Goal: Find specific page/section: Find specific page/section

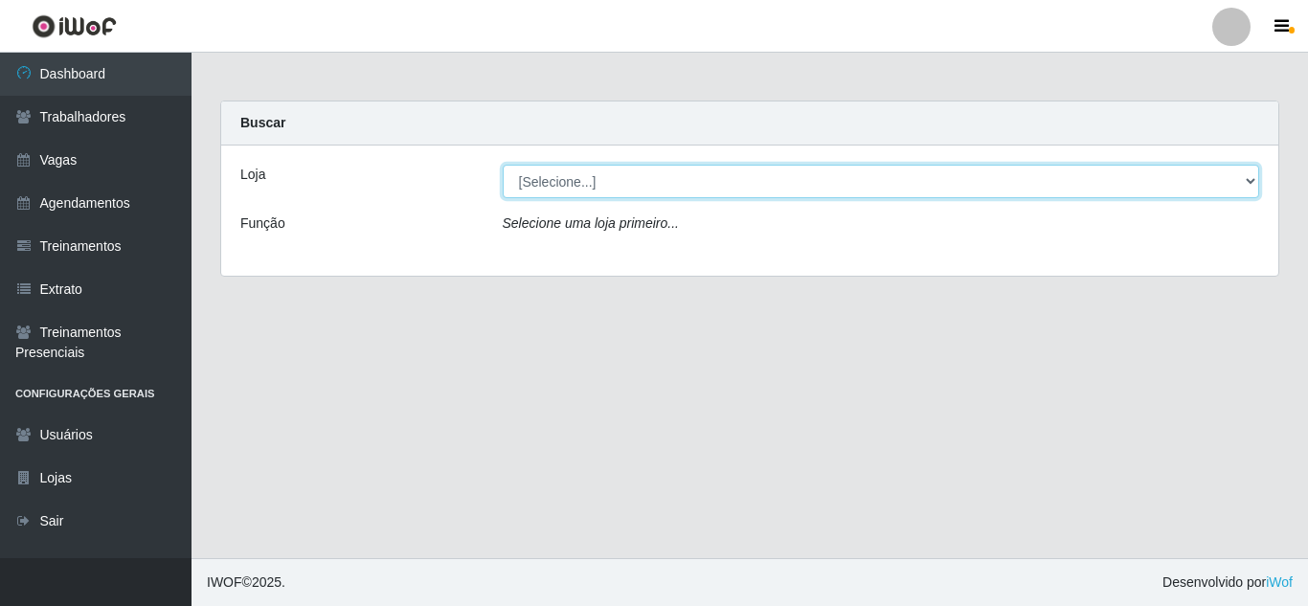
click at [753, 172] on select "[Selecione...] Sempre Tem - [GEOGRAPHIC_DATA]" at bounding box center [881, 182] width 757 height 34
select select "509"
click at [503, 165] on select "[Selecione...] Sempre Tem - [GEOGRAPHIC_DATA]" at bounding box center [881, 182] width 757 height 34
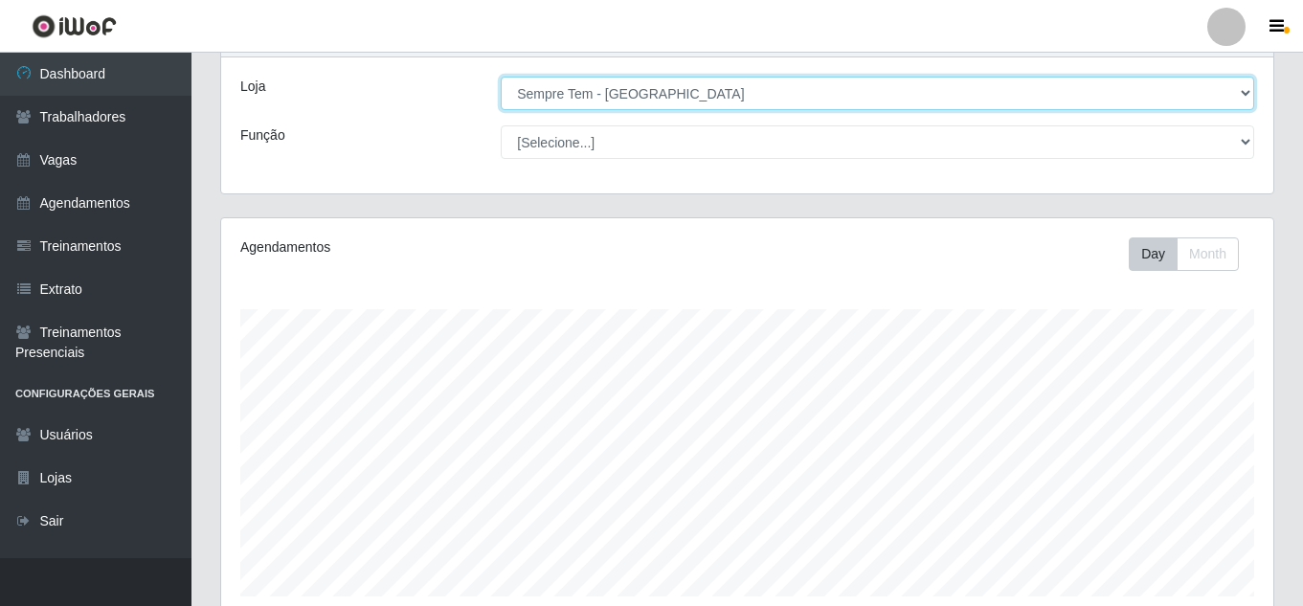
scroll to position [39, 0]
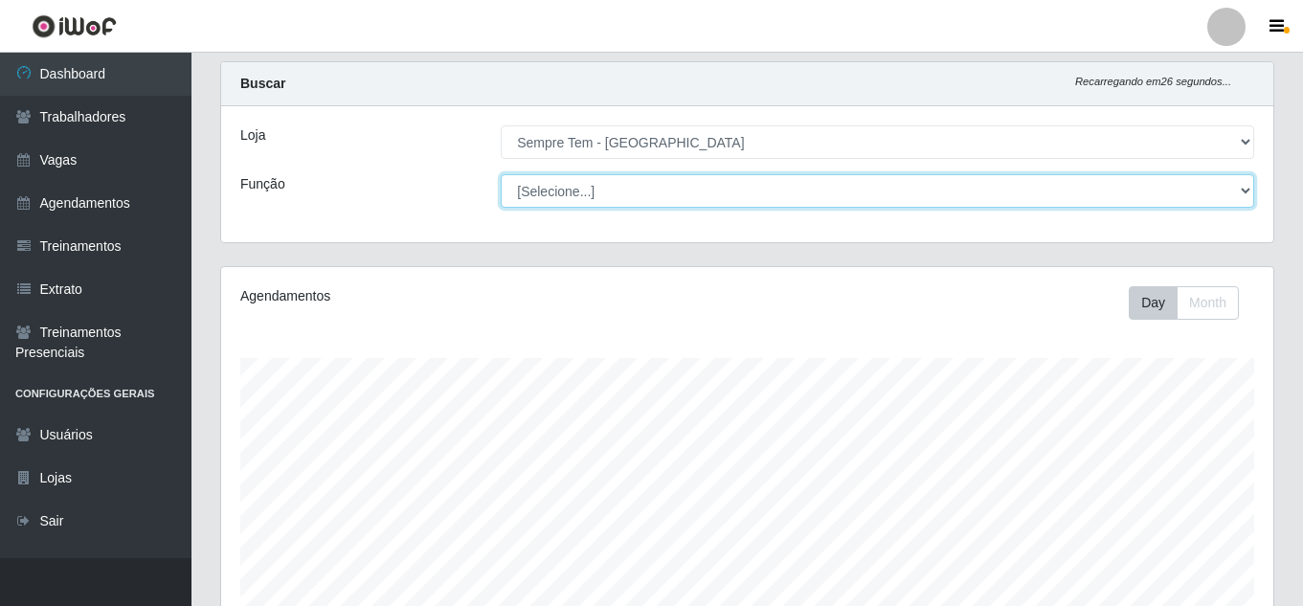
click at [615, 196] on select "[Selecione...] Embalador Embalador + Embalador ++ Repositor Repositor + Reposit…" at bounding box center [877, 191] width 753 height 34
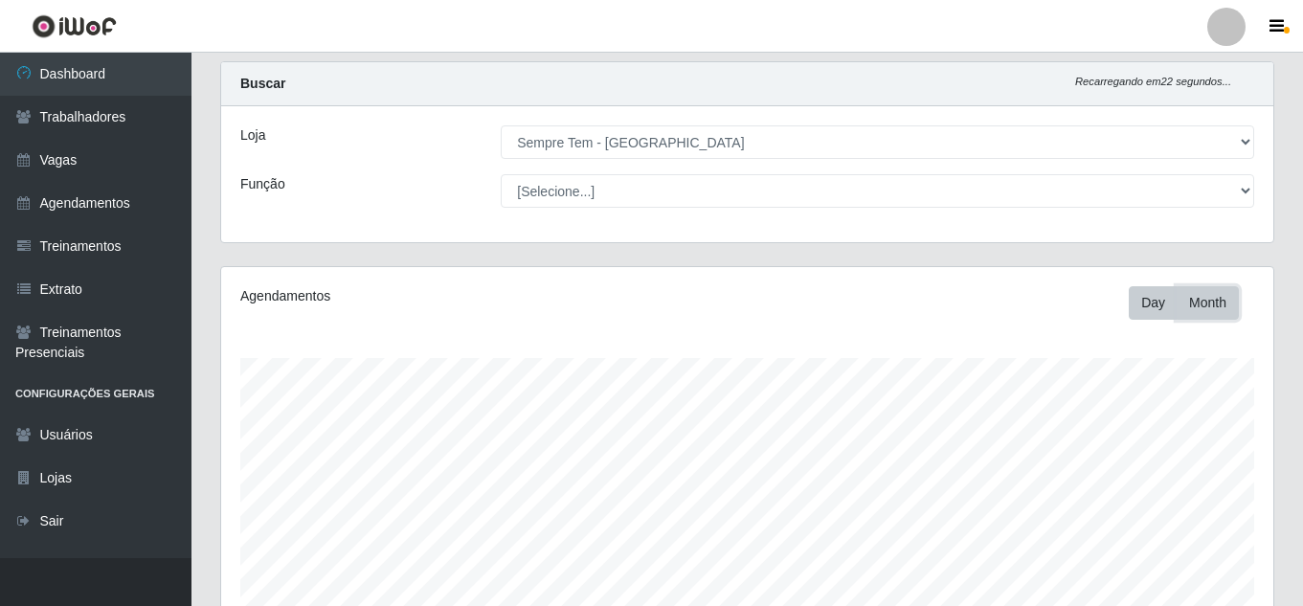
click at [1229, 319] on button "Month" at bounding box center [1208, 303] width 62 height 34
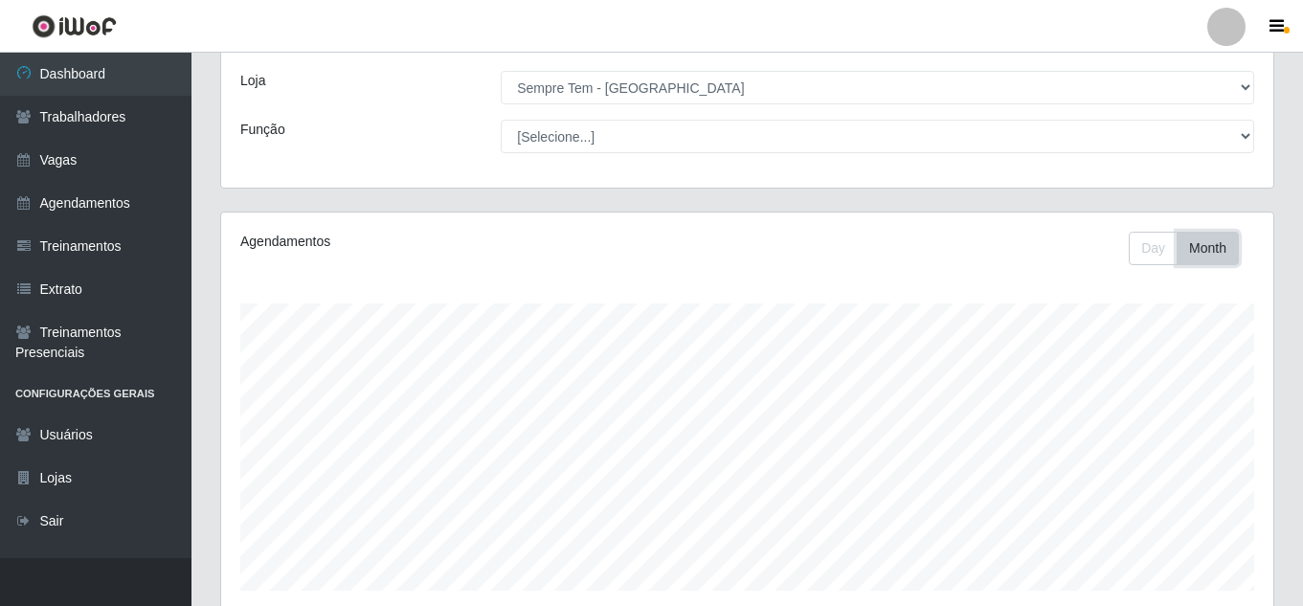
scroll to position [89, 0]
click at [1146, 242] on button "Day" at bounding box center [1153, 253] width 49 height 34
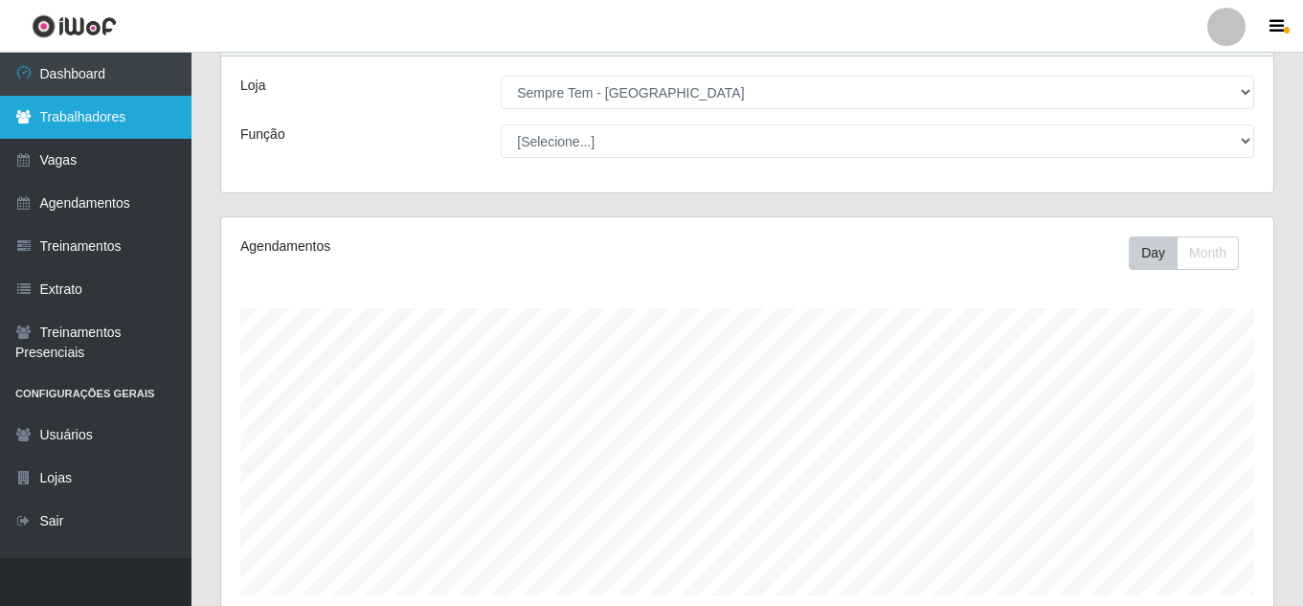
click at [87, 132] on link "Trabalhadores" at bounding box center [95, 117] width 191 height 43
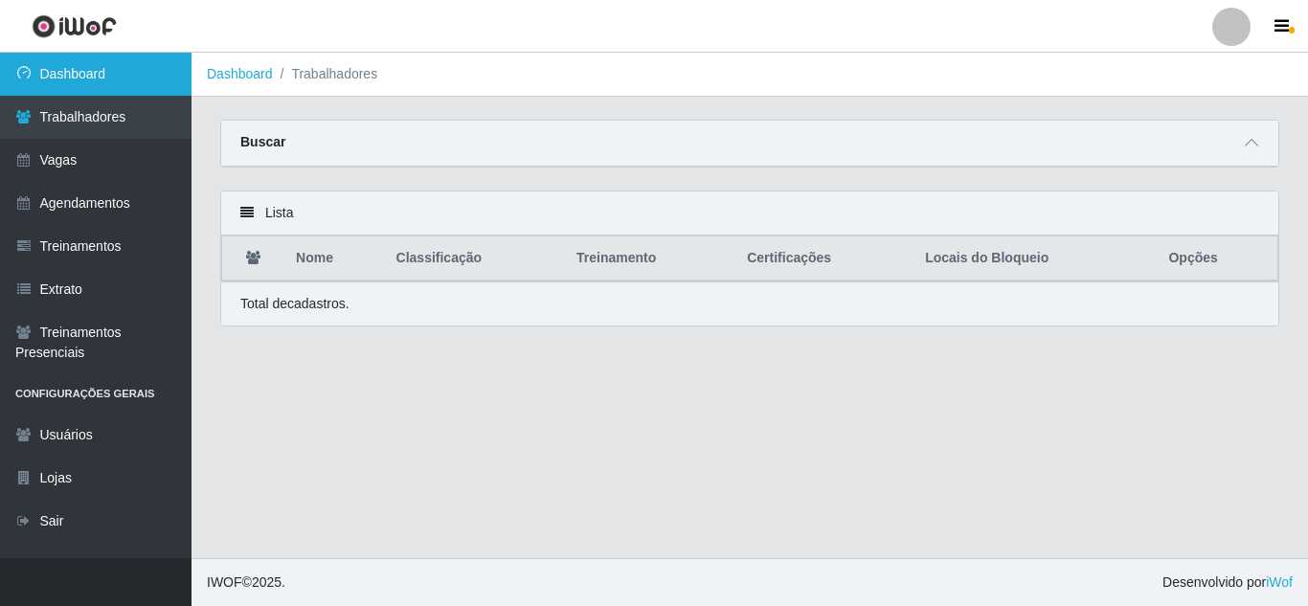
click at [115, 61] on link "Dashboard" at bounding box center [95, 74] width 191 height 43
